Goal: Information Seeking & Learning: Learn about a topic

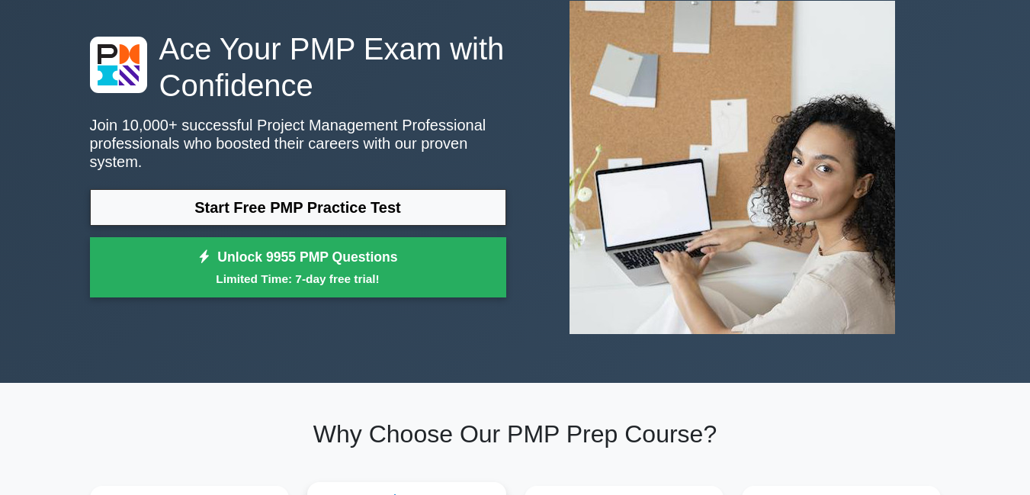
scroll to position [76, 0]
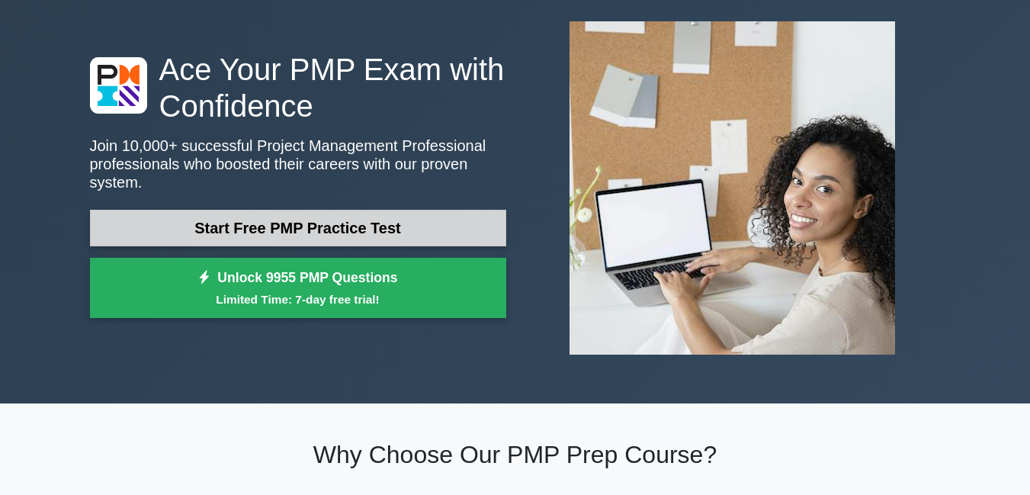
click at [379, 213] on link "Start Free PMP Practice Test" at bounding box center [298, 228] width 416 height 37
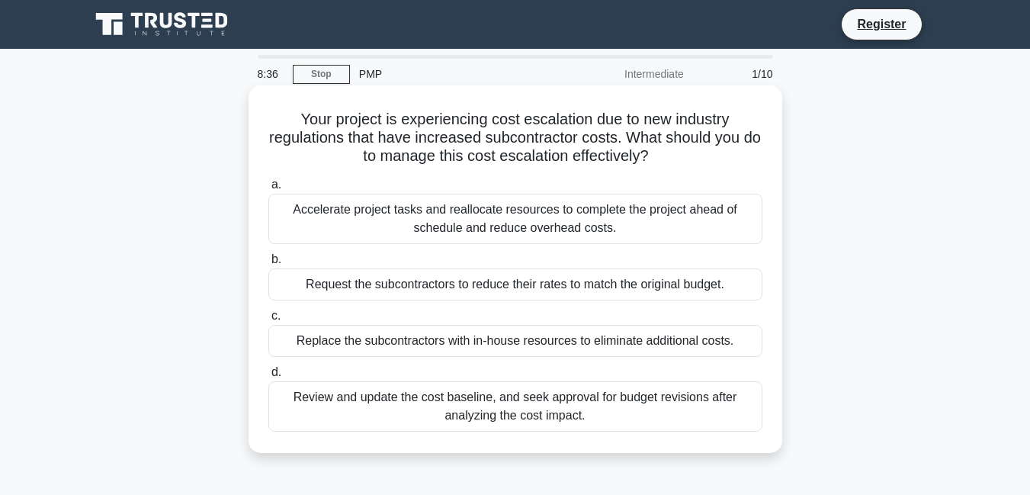
click at [274, 374] on span "d." at bounding box center [276, 371] width 10 height 13
click at [268, 374] on input "d. Review and update the cost baseline, and seek approval for budget revisions …" at bounding box center [268, 372] width 0 height 10
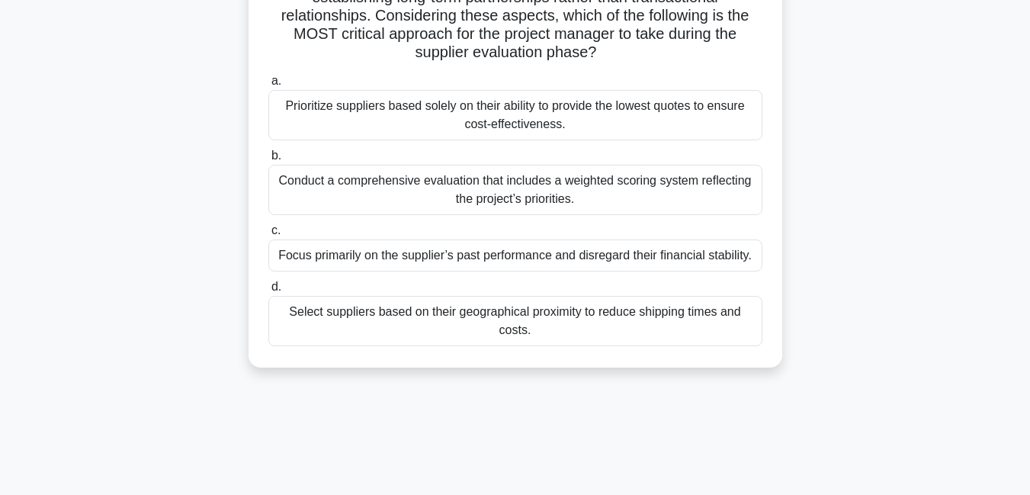
scroll to position [329, 0]
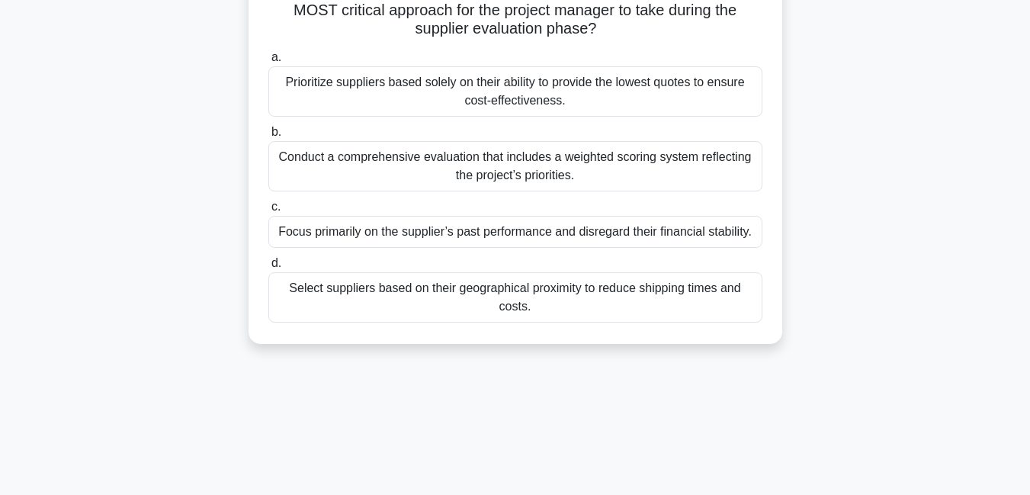
click at [460, 290] on div "Select suppliers based on their geographical proximity to reduce shipping times…" at bounding box center [515, 297] width 494 height 50
click at [268, 268] on input "d. Select suppliers based on their geographical proximity to reduce shipping ti…" at bounding box center [268, 263] width 0 height 10
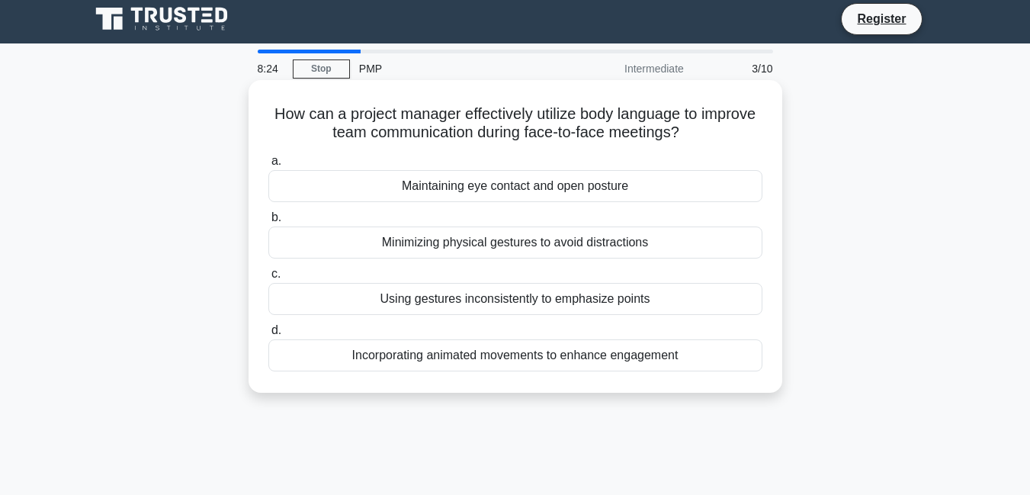
scroll to position [0, 0]
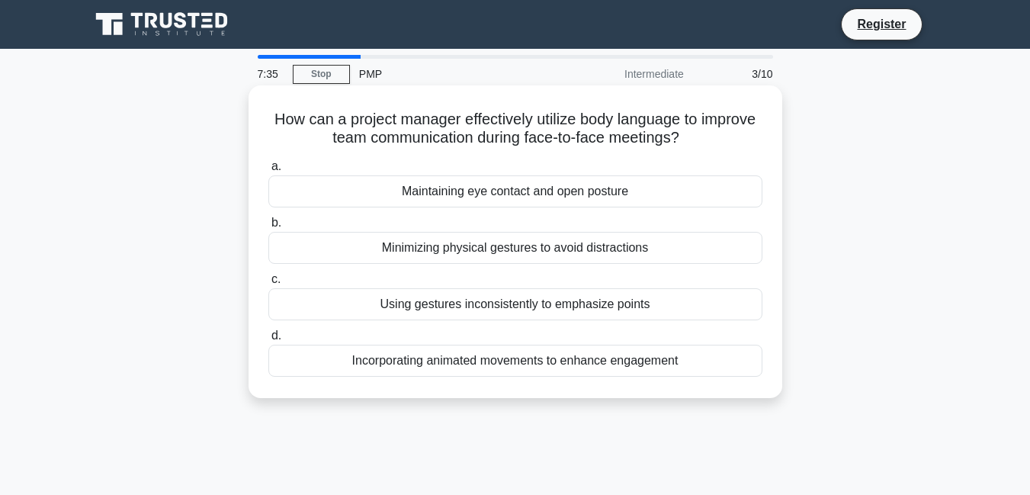
click at [520, 196] on div "Maintaining eye contact and open posture" at bounding box center [515, 191] width 494 height 32
click at [268, 171] on input "a. Maintaining eye contact and open posture" at bounding box center [268, 167] width 0 height 10
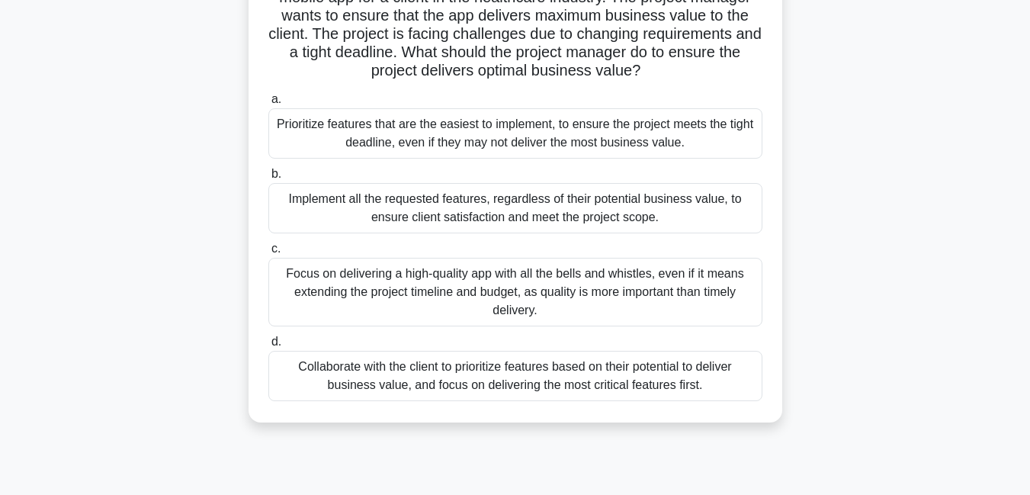
scroll to position [152, 0]
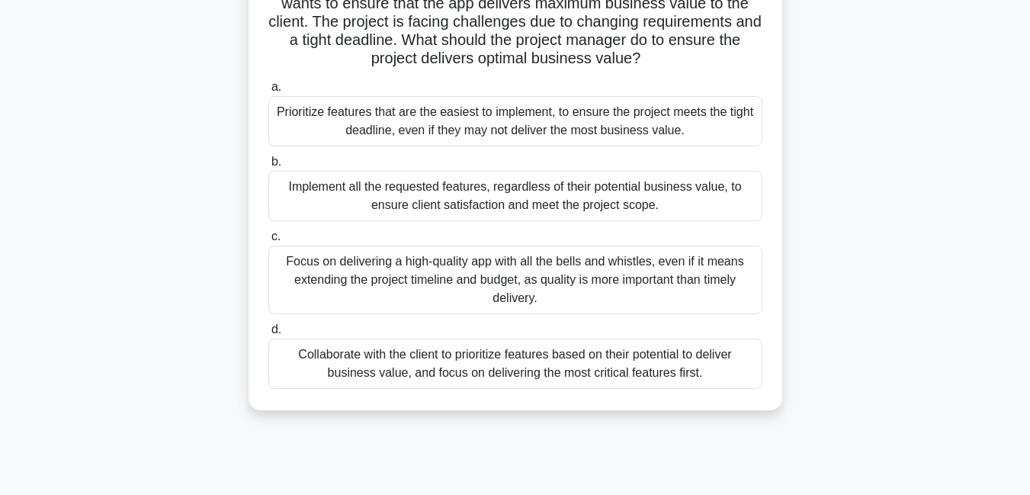
click at [481, 369] on div "Collaborate with the client to prioritize features based on their potential to …" at bounding box center [515, 363] width 494 height 50
click at [268, 335] on input "d. Collaborate with the client to prioritize features based on their potential …" at bounding box center [268, 330] width 0 height 10
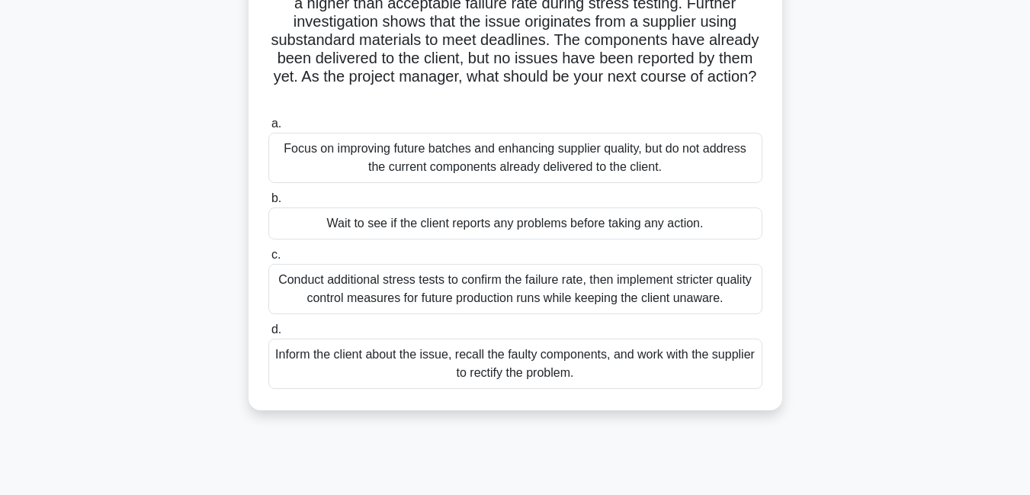
click at [607, 358] on div "Inform the client about the issue, recall the faulty components, and work with …" at bounding box center [515, 363] width 494 height 50
click at [268, 335] on input "d. Inform the client about the issue, recall the faulty components, and work wi…" at bounding box center [268, 330] width 0 height 10
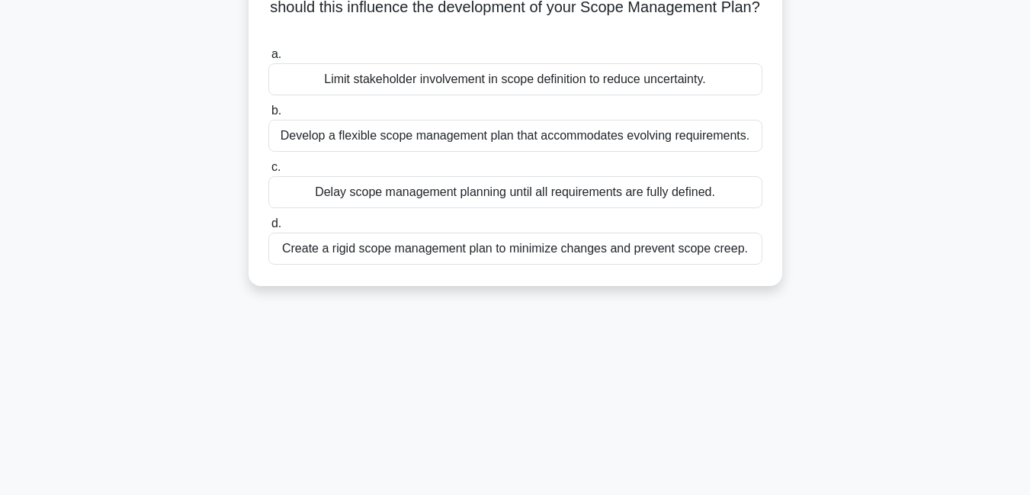
scroll to position [0, 0]
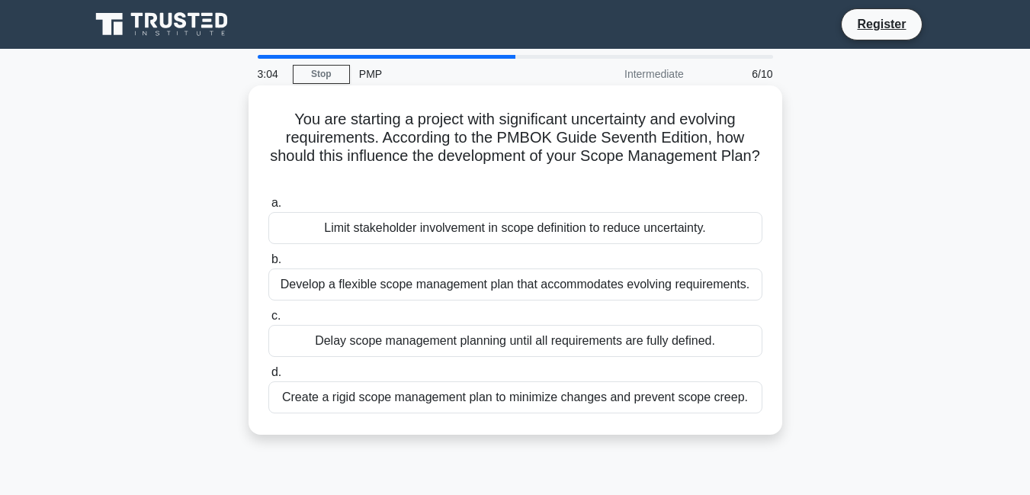
click at [582, 228] on div "Limit stakeholder involvement in scope definition to reduce uncertainty." at bounding box center [515, 228] width 494 height 32
click at [268, 208] on input "a. Limit stakeholder involvement in scope definition to reduce uncertainty." at bounding box center [268, 203] width 0 height 10
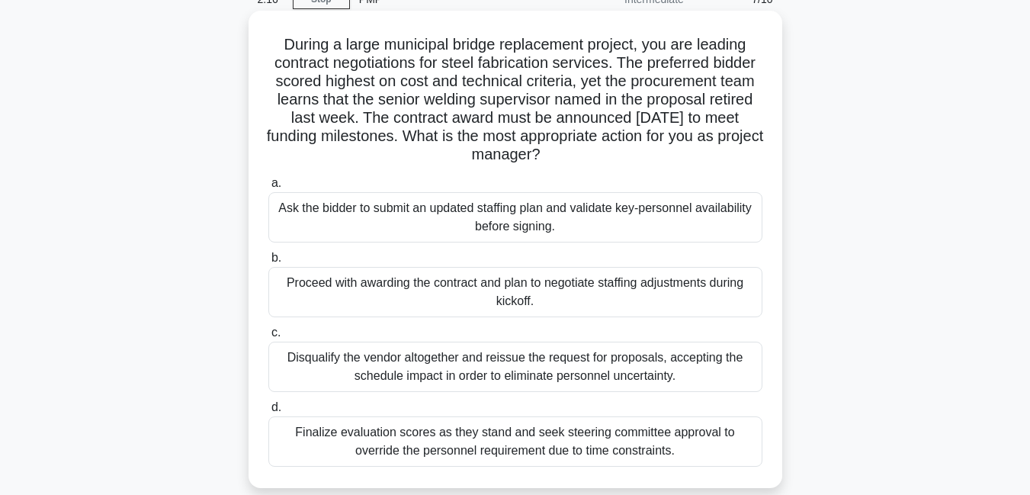
scroll to position [176, 0]
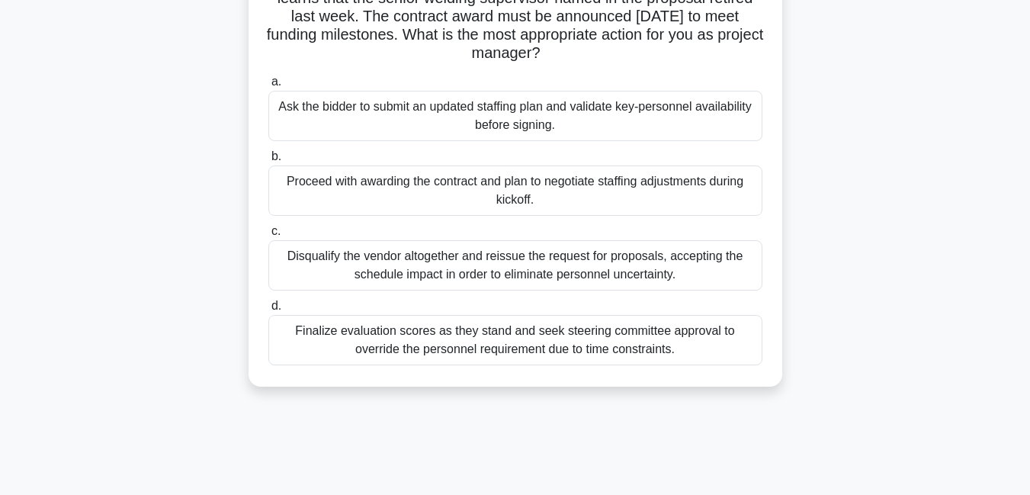
click at [511, 345] on div "Finalize evaluation scores as they stand and seek steering committee approval t…" at bounding box center [515, 340] width 494 height 50
click at [268, 311] on input "d. Finalize evaluation scores as they stand and seek steering committee approva…" at bounding box center [268, 306] width 0 height 10
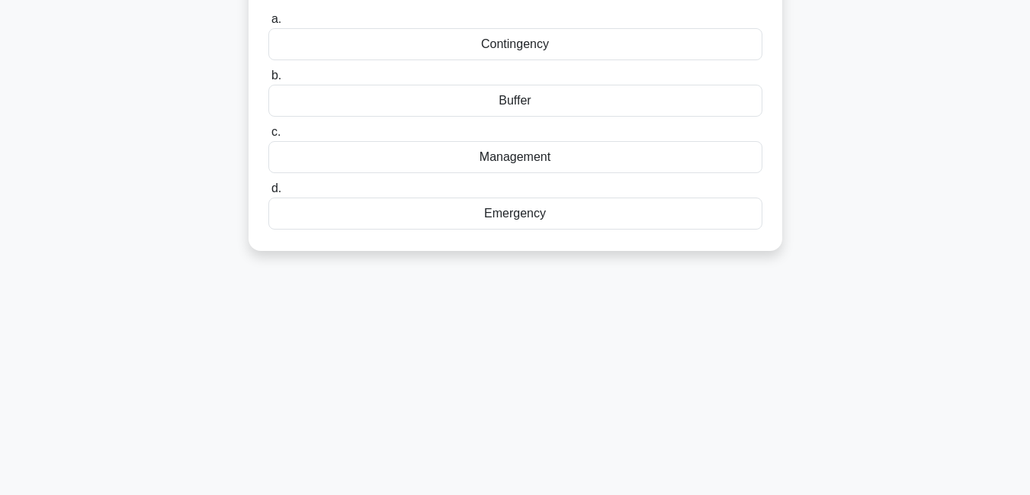
scroll to position [0, 0]
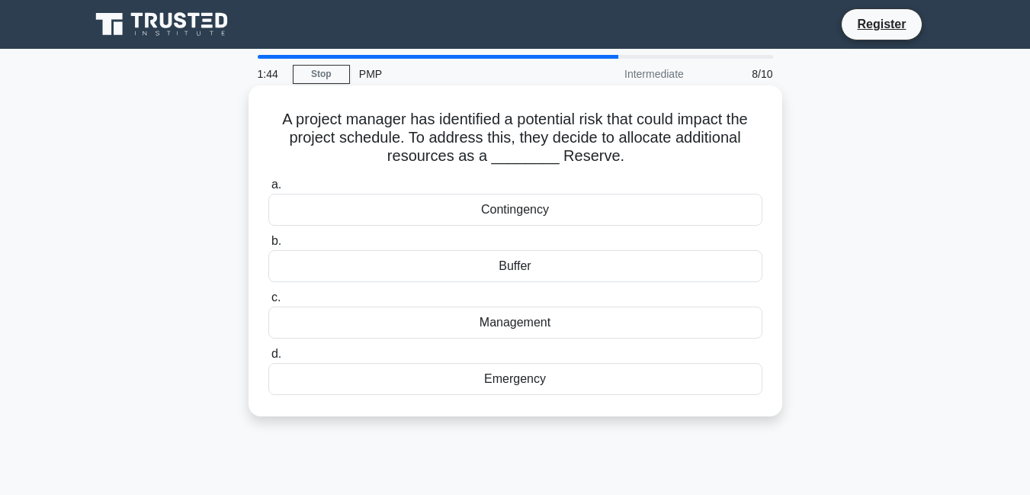
click at [524, 380] on div "Emergency" at bounding box center [515, 379] width 494 height 32
click at [268, 359] on input "d. Emergency" at bounding box center [268, 354] width 0 height 10
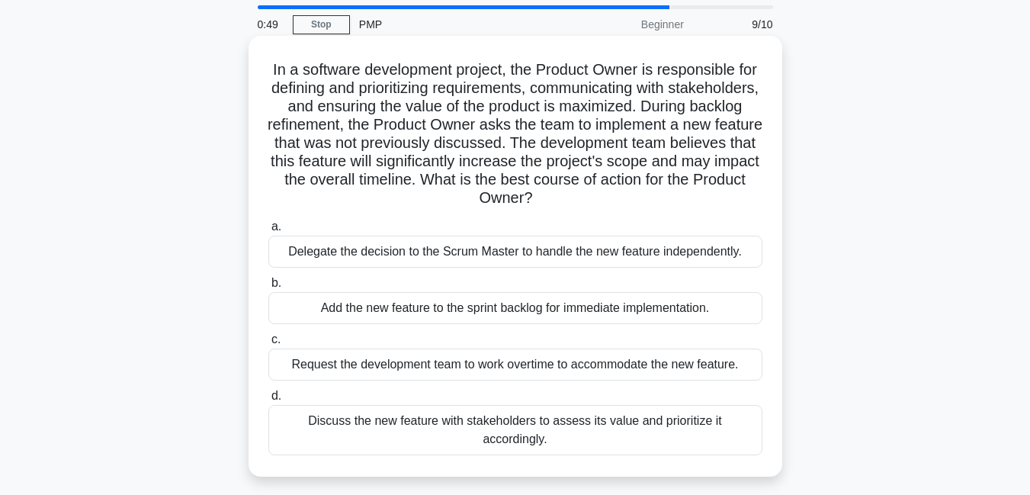
scroll to position [76, 0]
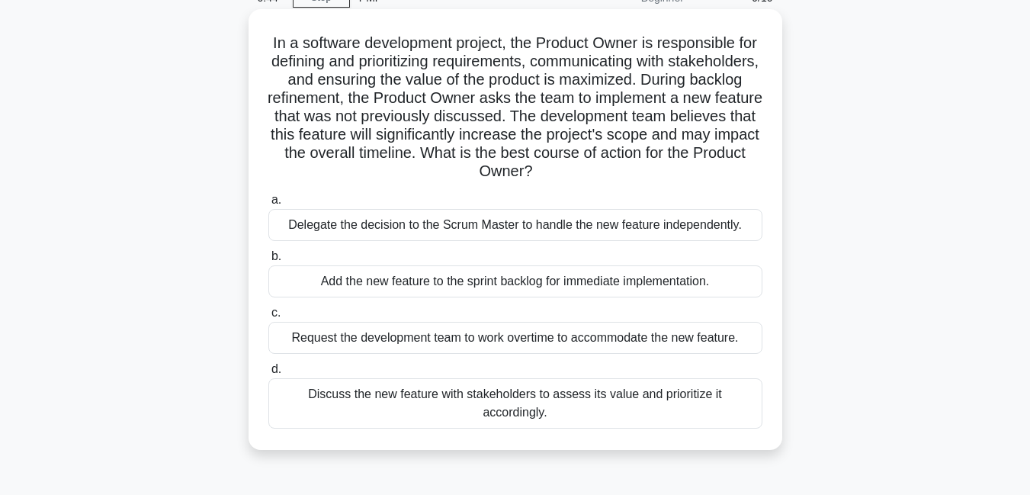
click at [547, 335] on div "Request the development team to work overtime to accommodate the new feature." at bounding box center [515, 338] width 494 height 32
click at [268, 318] on input "c. Request the development team to work overtime to accommodate the new feature." at bounding box center [268, 313] width 0 height 10
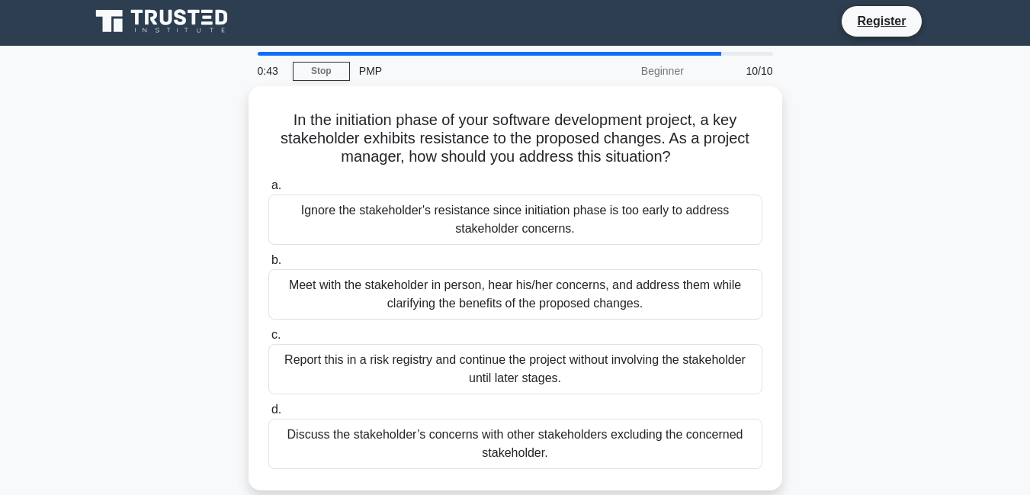
scroll to position [0, 0]
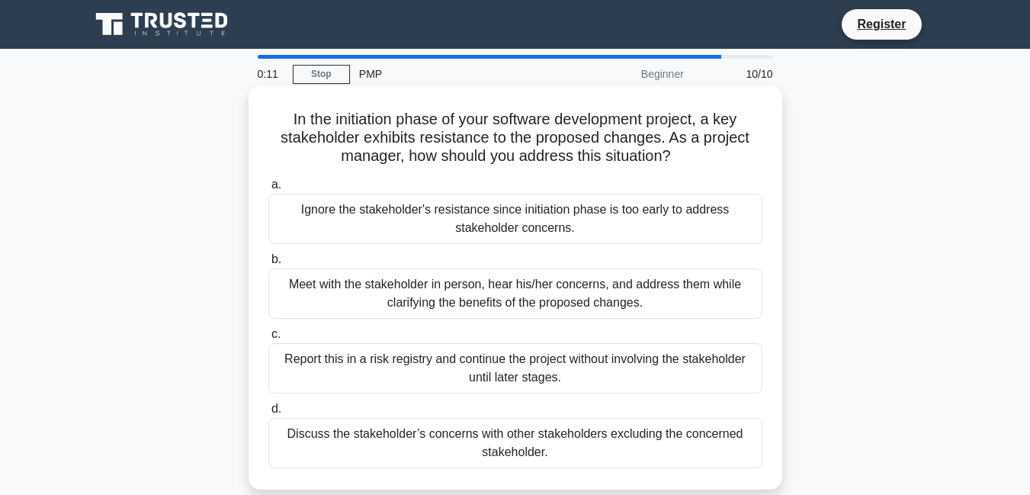
click at [560, 441] on div "Discuss the stakeholder’s concerns with other stakeholders excluding the concer…" at bounding box center [515, 443] width 494 height 50
click at [268, 414] on input "d. Discuss the stakeholder’s concerns with other stakeholders excluding the con…" at bounding box center [268, 409] width 0 height 10
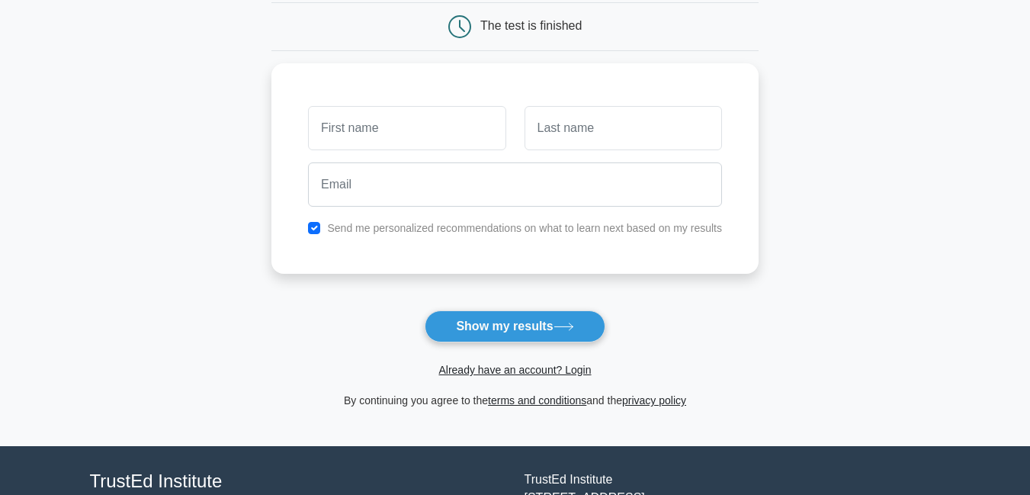
scroll to position [152, 0]
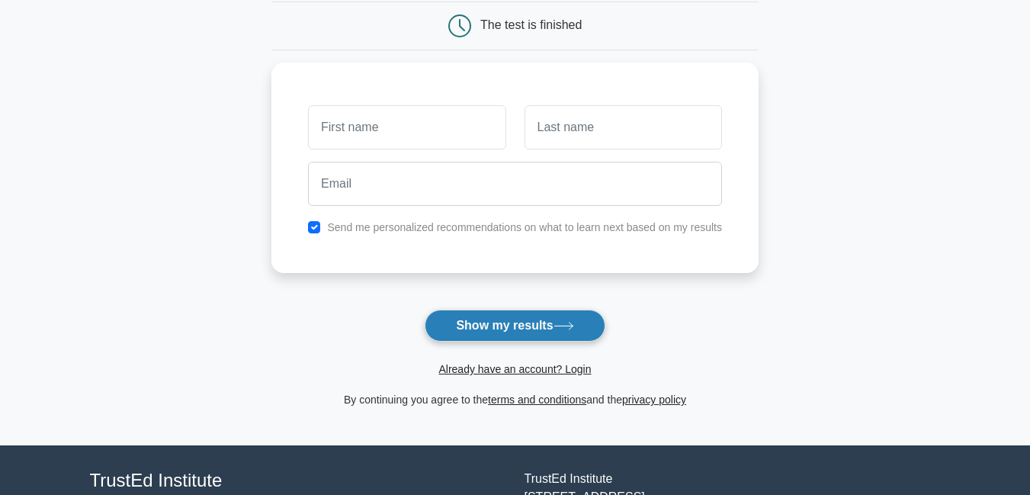
click at [543, 325] on button "Show my results" at bounding box center [515, 325] width 180 height 32
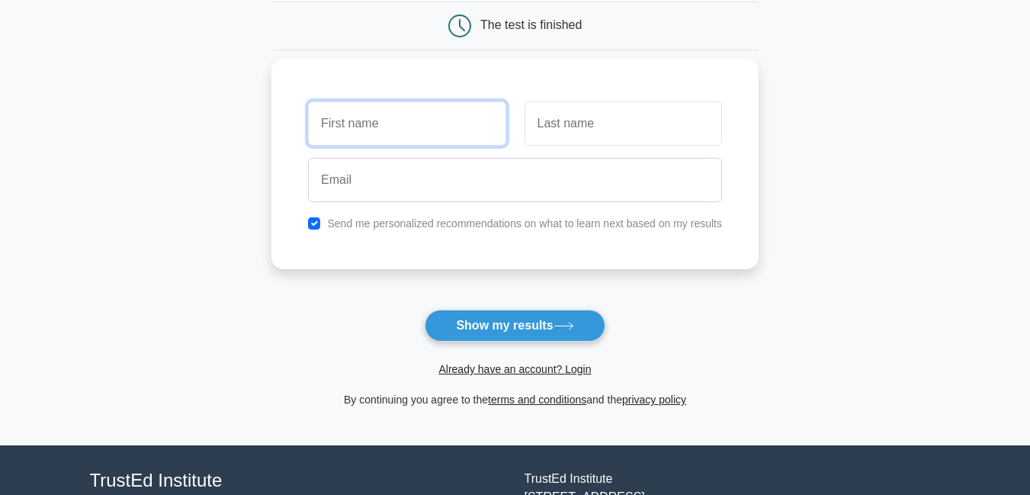
click at [428, 123] on input "text" at bounding box center [406, 123] width 197 height 44
type input "BONIPHACE"
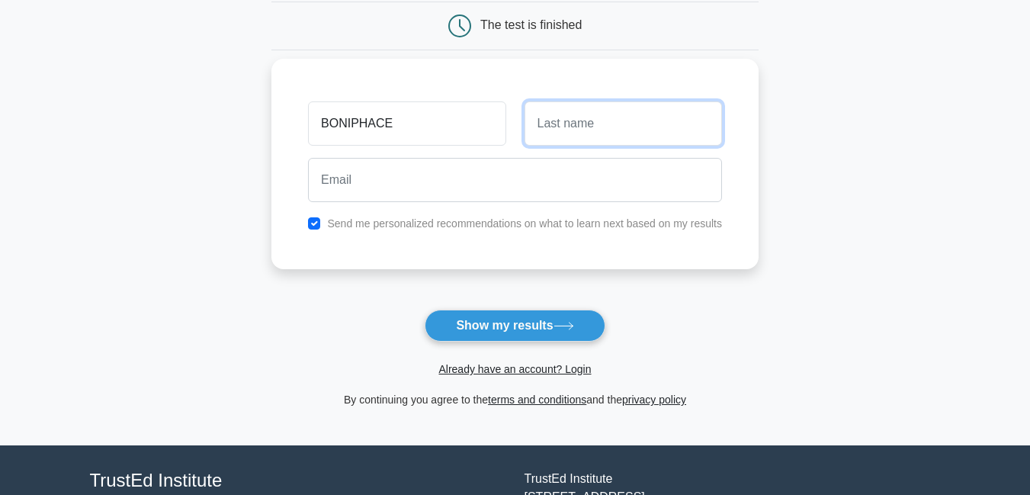
click at [566, 135] on input "text" at bounding box center [622, 123] width 197 height 44
type input "ROVICE"
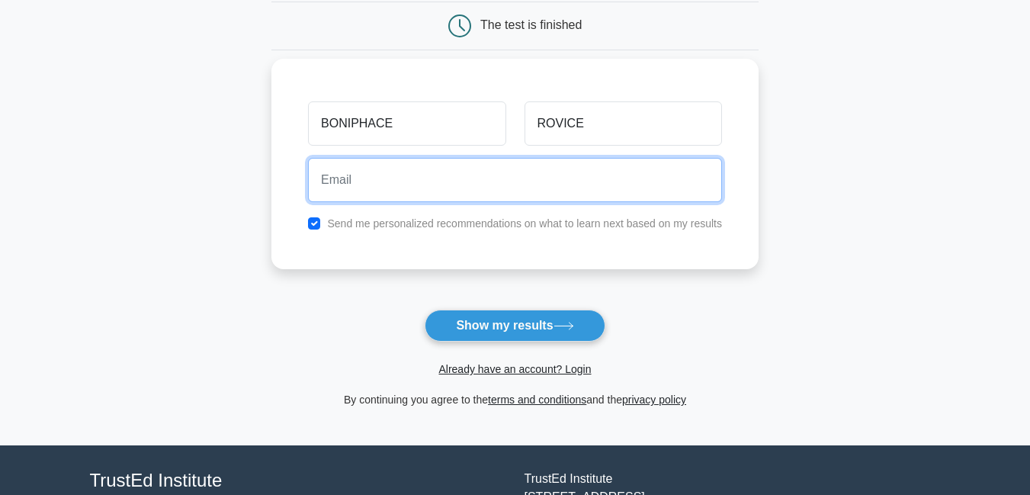
click at [462, 179] on input "email" at bounding box center [515, 180] width 414 height 44
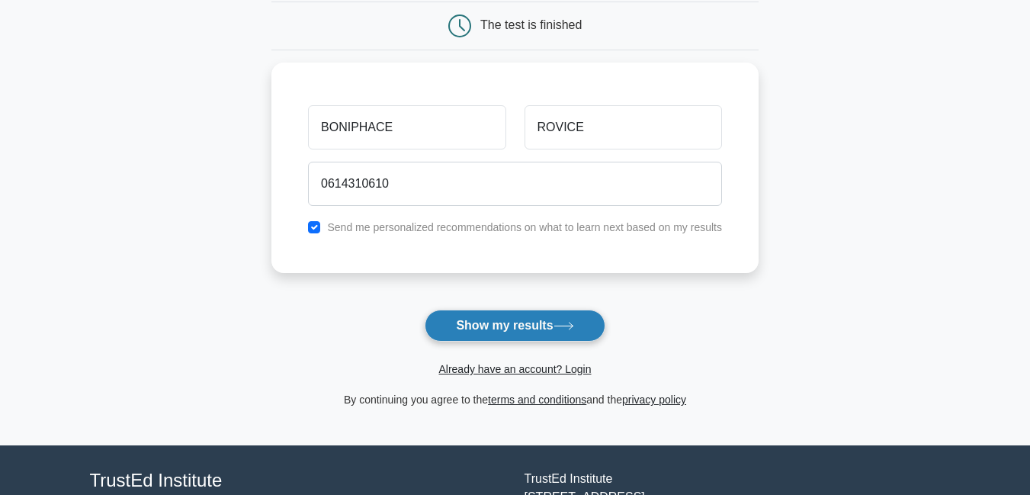
click at [479, 325] on button "Show my results" at bounding box center [515, 325] width 180 height 32
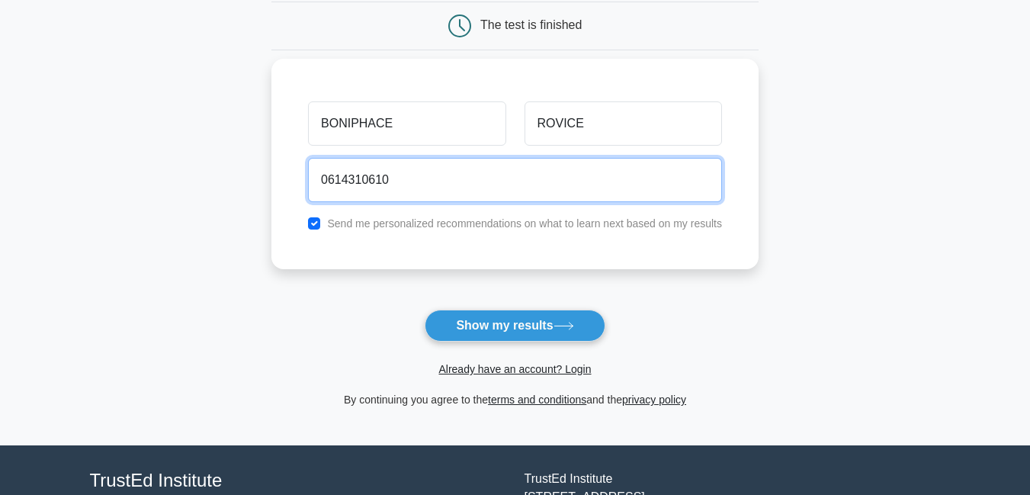
click at [437, 180] on input "0614310610" at bounding box center [515, 180] width 414 height 44
type input "0"
type input "BONI"
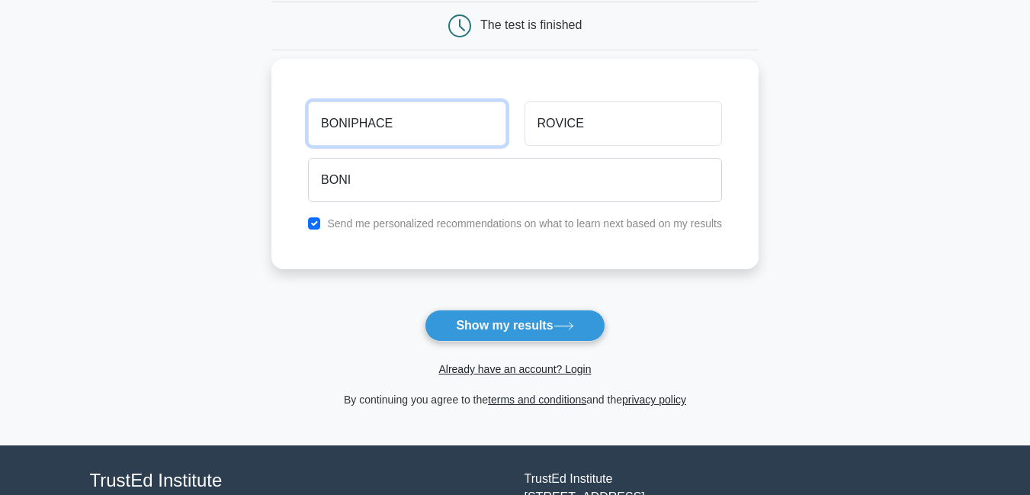
click at [415, 122] on input "BONIPHACE" at bounding box center [406, 123] width 197 height 44
type input "B"
type input "EZIBON"
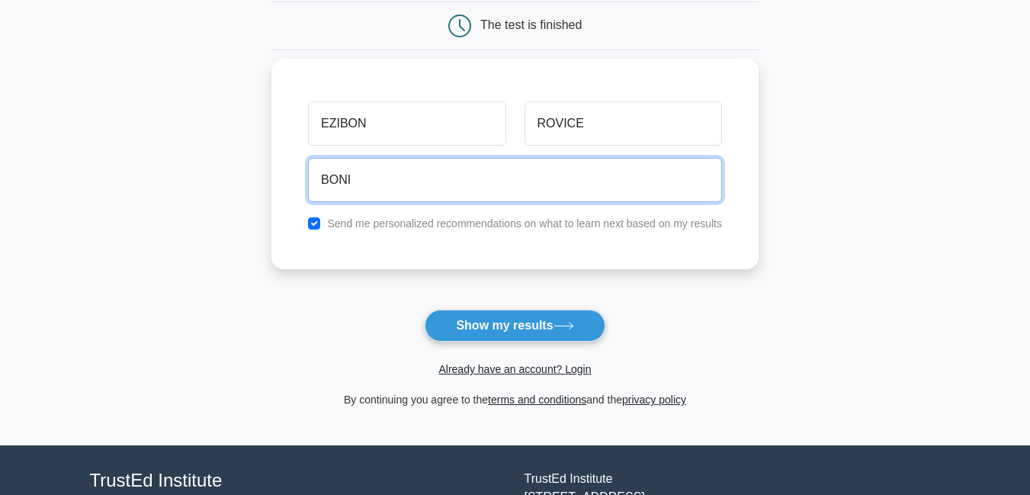
click at [380, 193] on input "BONI" at bounding box center [515, 180] width 414 height 44
type input "B"
type input "R"
drag, startPoint x: 407, startPoint y: 184, endPoint x: 394, endPoint y: 180, distance: 13.5
click at [394, 180] on input "roviceezibon" at bounding box center [515, 180] width 414 height 44
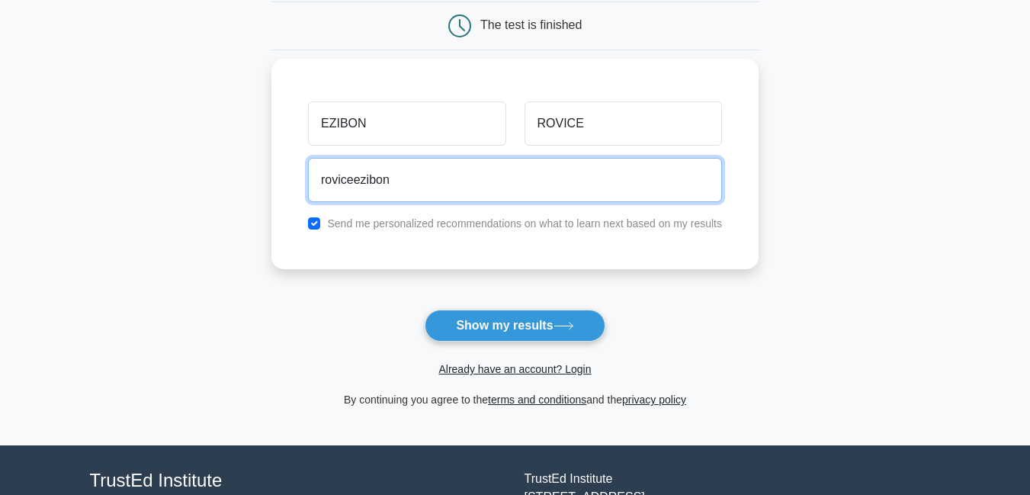
click at [394, 180] on input "roviceezibon" at bounding box center [515, 180] width 414 height 44
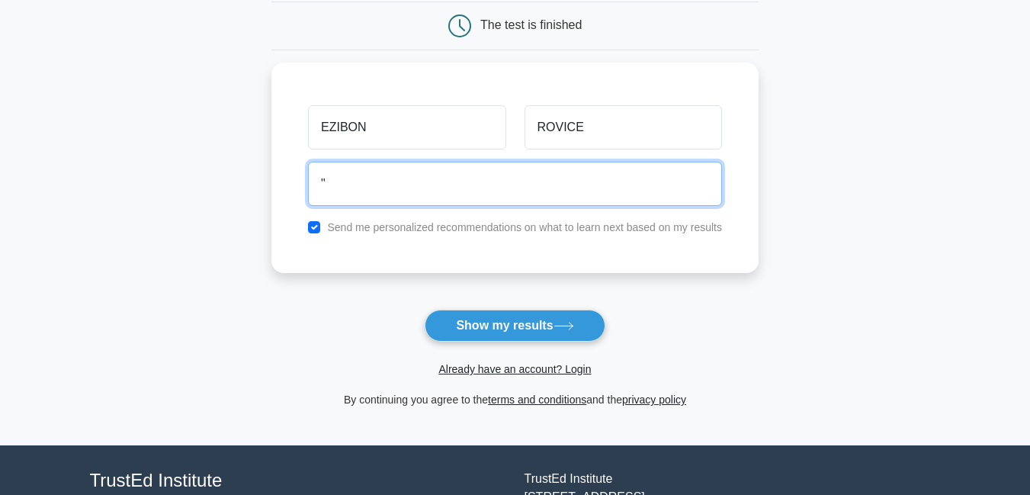
type input """
